Goal: Information Seeking & Learning: Obtain resource

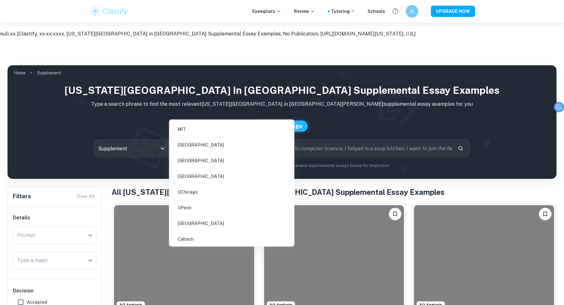
scroll to position [425, 0]
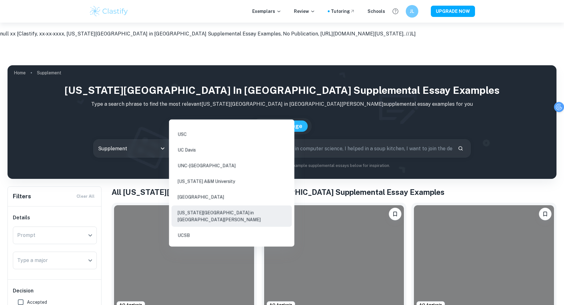
click at [228, 146] on icon "Clear" at bounding box center [230, 148] width 4 height 4
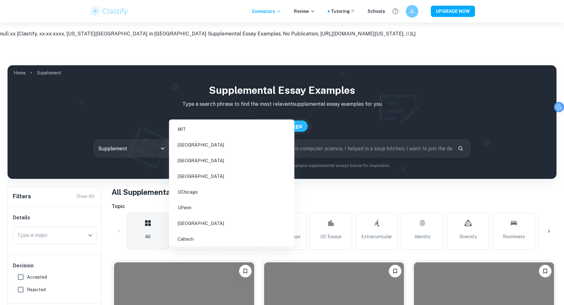
click at [228, 142] on input "All Colleges" at bounding box center [202, 148] width 60 height 12
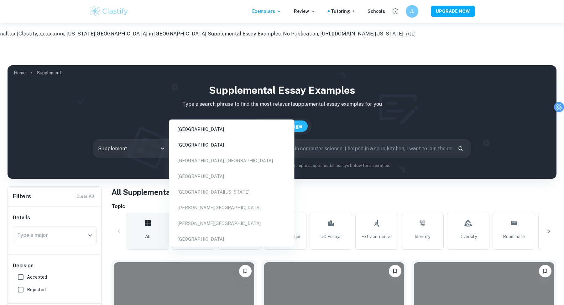
click at [220, 129] on li "Brown University" at bounding box center [231, 129] width 120 height 14
type input "br"
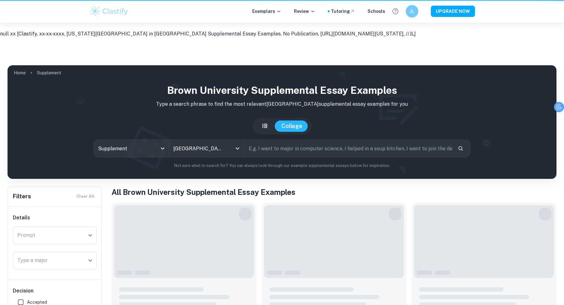
click at [286, 139] on input "text" at bounding box center [348, 148] width 208 height 18
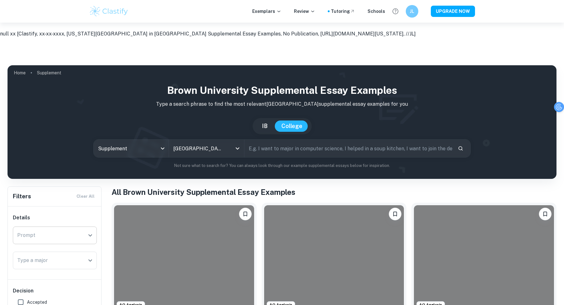
click at [67, 226] on div "Prompt" at bounding box center [55, 235] width 84 height 18
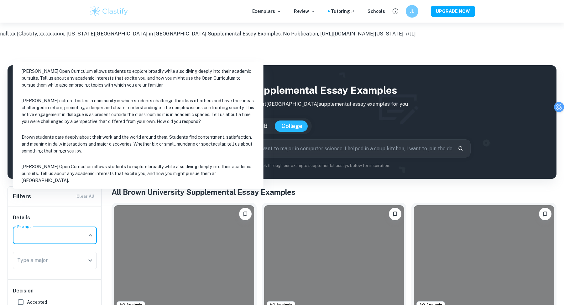
click at [72, 154] on li "Brown students care deeply about their work and the world around them. Students…" at bounding box center [138, 144] width 246 height 28
type input "Brown students care deeply about their work and the world around them. Students…"
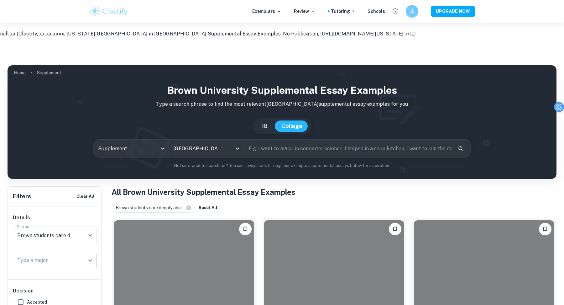
click at [42, 254] on input "Type a major" at bounding box center [50, 260] width 69 height 12
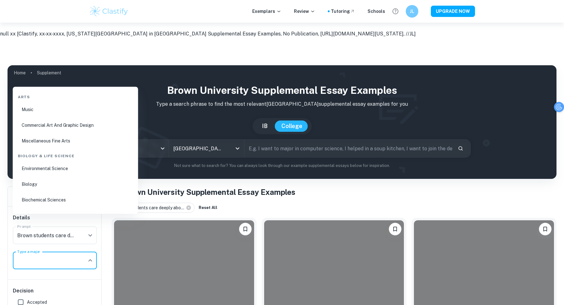
click at [42, 254] on input "Type a major" at bounding box center [50, 260] width 69 height 12
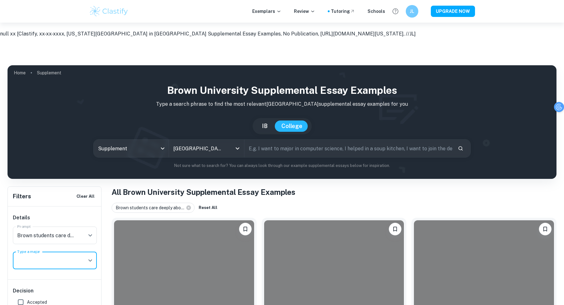
click at [38, 296] on label "Accepted" at bounding box center [52, 302] width 77 height 13
click at [27, 296] on input "Accepted" at bounding box center [20, 302] width 13 height 13
checkbox input "true"
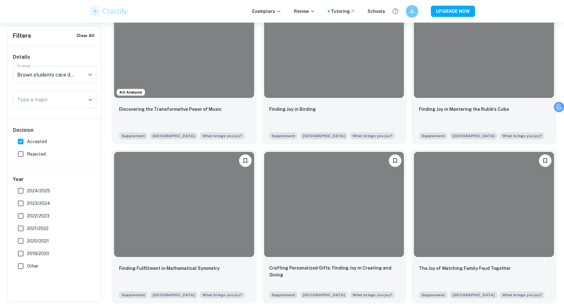
scroll to position [390, 0]
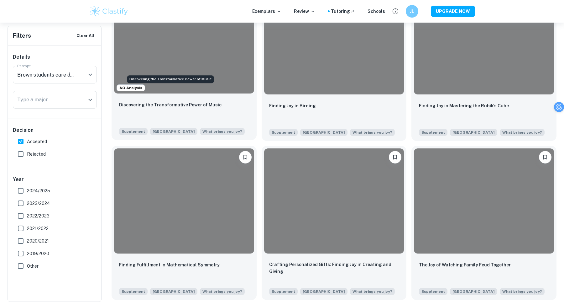
click at [192, 101] on p "Discovering the Transformative Power of Music" at bounding box center [170, 104] width 102 height 7
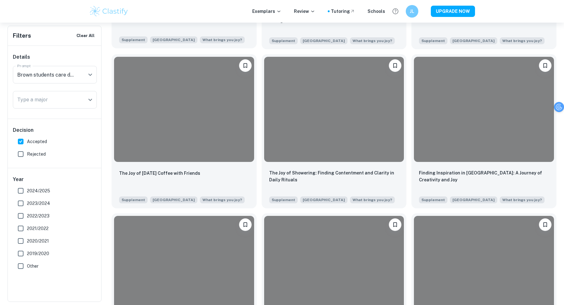
scroll to position [642, 0]
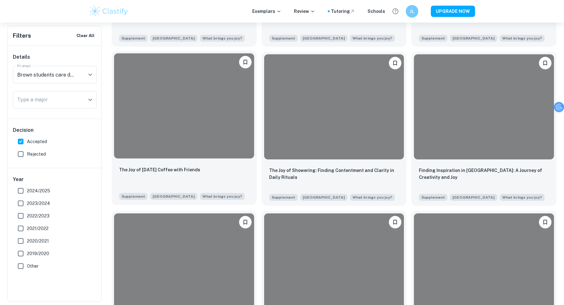
click at [208, 166] on div "The Joy of Friday Coffee with Friends" at bounding box center [184, 176] width 130 height 21
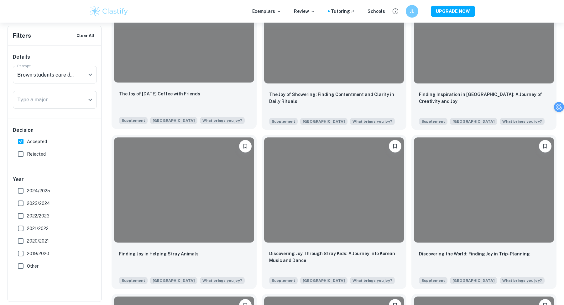
scroll to position [720, 0]
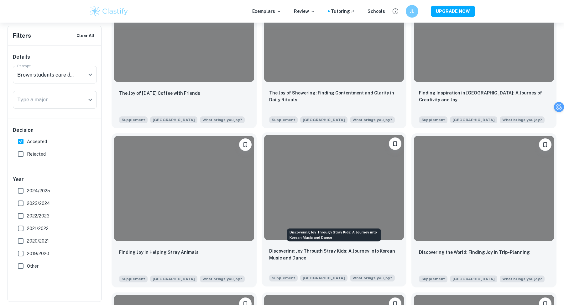
click at [299, 247] on p "Discovering Joy Through Stray Kids: A Journey into Korean Music and Dance" at bounding box center [334, 254] width 130 height 14
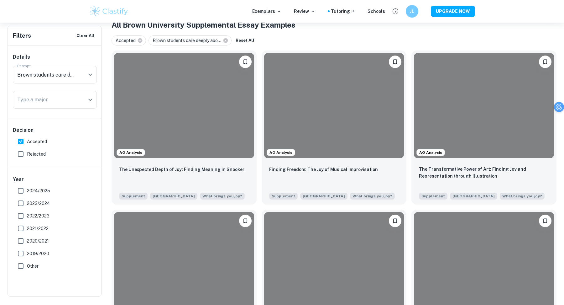
scroll to position [197, 0]
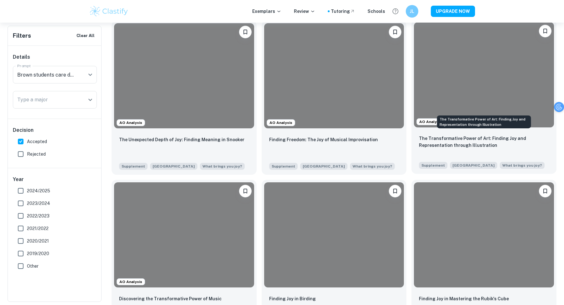
click at [480, 135] on p "The Transformative Power of Art: Finding Joy and Representation through Illustr…" at bounding box center [484, 142] width 130 height 14
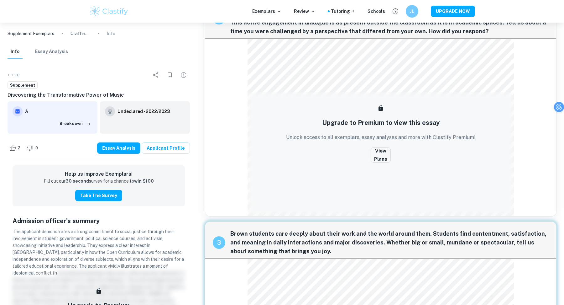
scroll to position [375, 0]
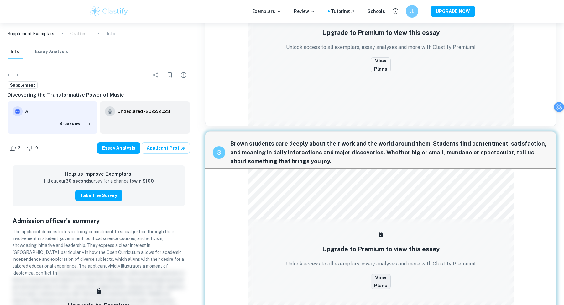
click at [376, 274] on button "View Plans" at bounding box center [381, 281] width 20 height 15
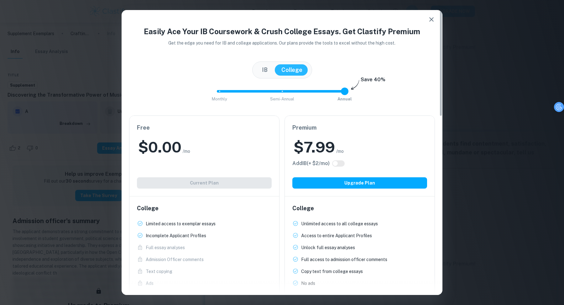
click at [437, 21] on button "button" at bounding box center [431, 19] width 13 height 13
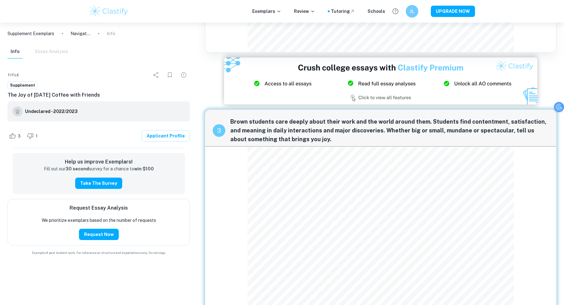
scroll to position [517, 0]
